Goal: Check status: Check status

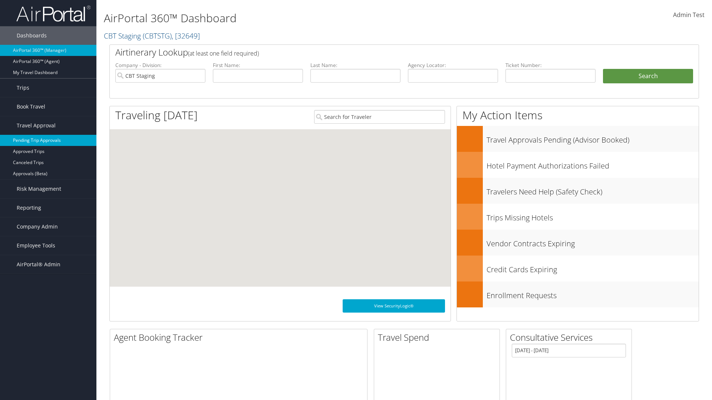
click at [48, 141] on link "Pending Trip Approvals" at bounding box center [48, 140] width 96 height 11
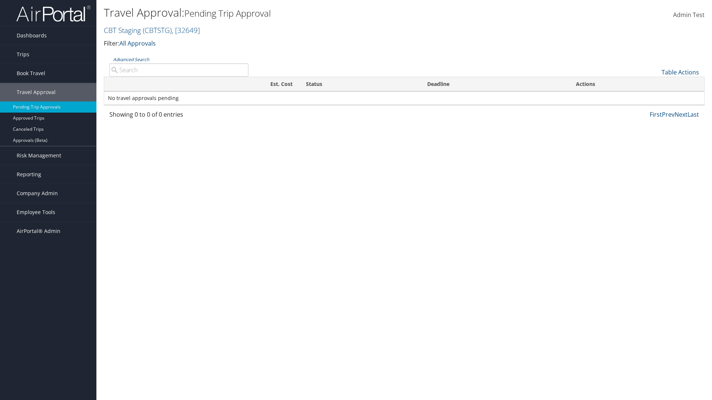
click at [131, 59] on link "Advanced Search" at bounding box center [131, 59] width 36 height 6
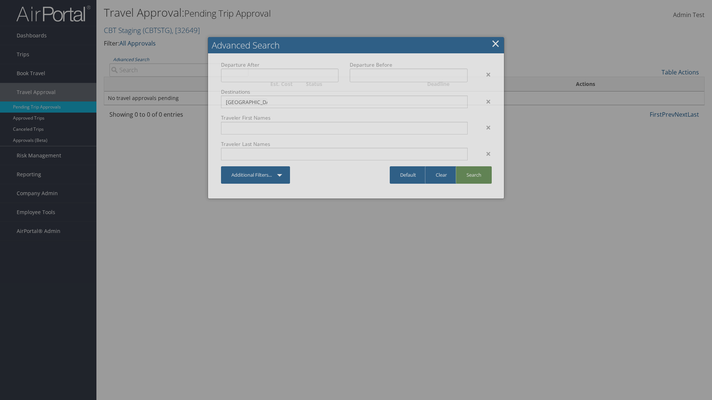
type input "Long Beach"
click at [473, 175] on link "Search" at bounding box center [474, 174] width 36 height 17
type input "Long Beach"
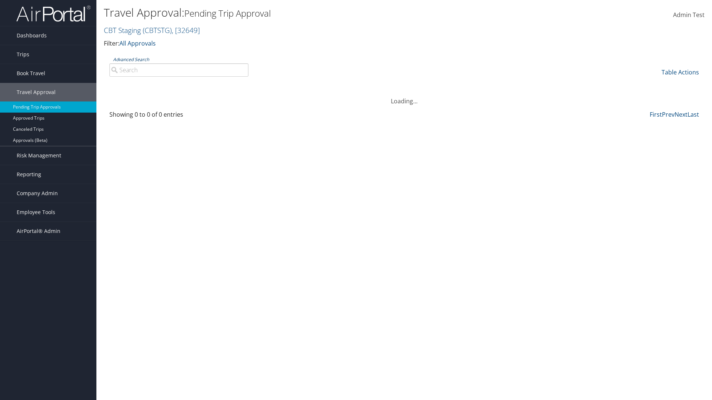
click at [131, 59] on link "Advanced Search" at bounding box center [131, 59] width 36 height 6
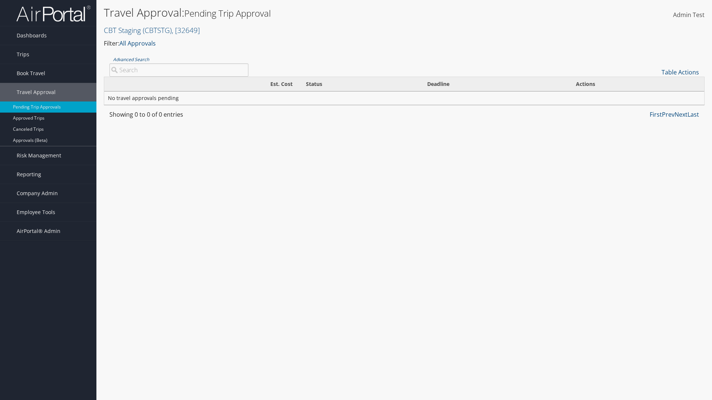
click at [0, 0] on link "Clear" at bounding box center [0, 0] width 0 height 0
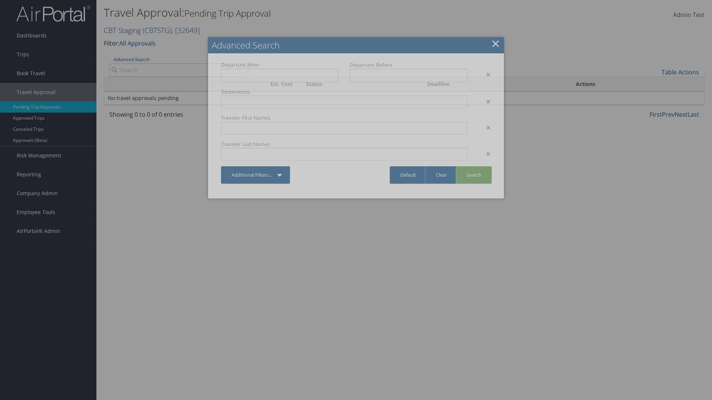
click at [495, 43] on link "×" at bounding box center [495, 43] width 9 height 15
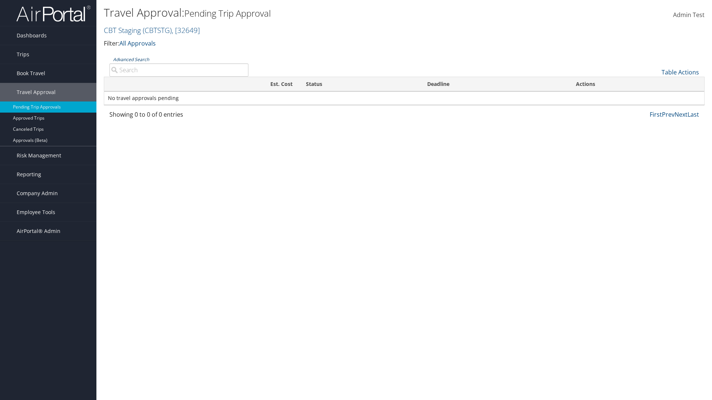
click at [131, 59] on link "Advanced Search" at bounding box center [131, 59] width 36 height 6
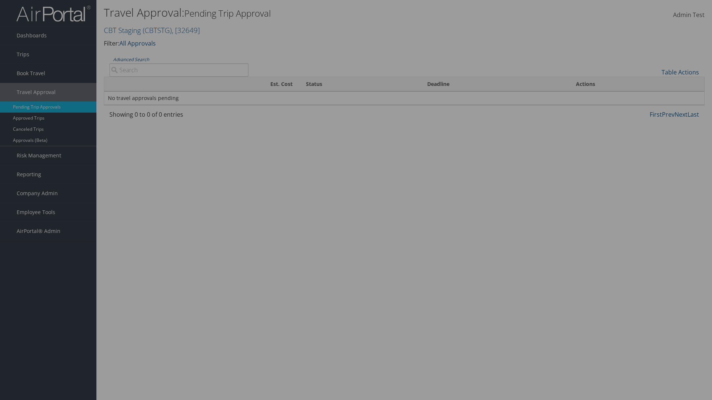
click at [0, 0] on link "Default" at bounding box center [0, 0] width 0 height 0
